Goal: Information Seeking & Learning: Find specific fact

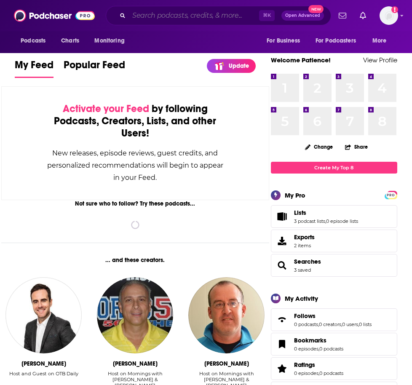
click at [151, 19] on input "Search podcasts, credits, & more..." at bounding box center [194, 15] width 130 height 13
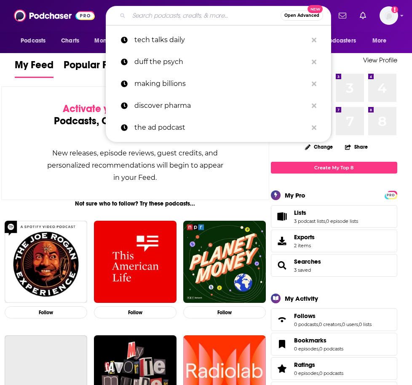
paste input "Alchemize with [PERSON_NAME] Podcast"
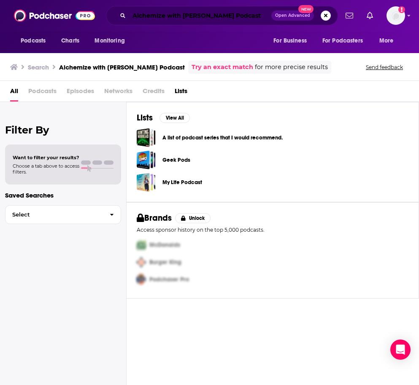
click at [167, 16] on input "Alchemize with [PERSON_NAME] Podcast" at bounding box center [200, 15] width 142 height 13
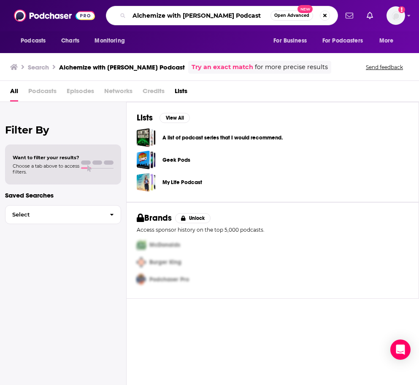
click at [167, 16] on input "Alchemize with [PERSON_NAME] Podcast" at bounding box center [199, 15] width 141 height 13
paste input "The Connector's Pulse"
type input "The Connector's Pulse"
